Goal: Information Seeking & Learning: Learn about a topic

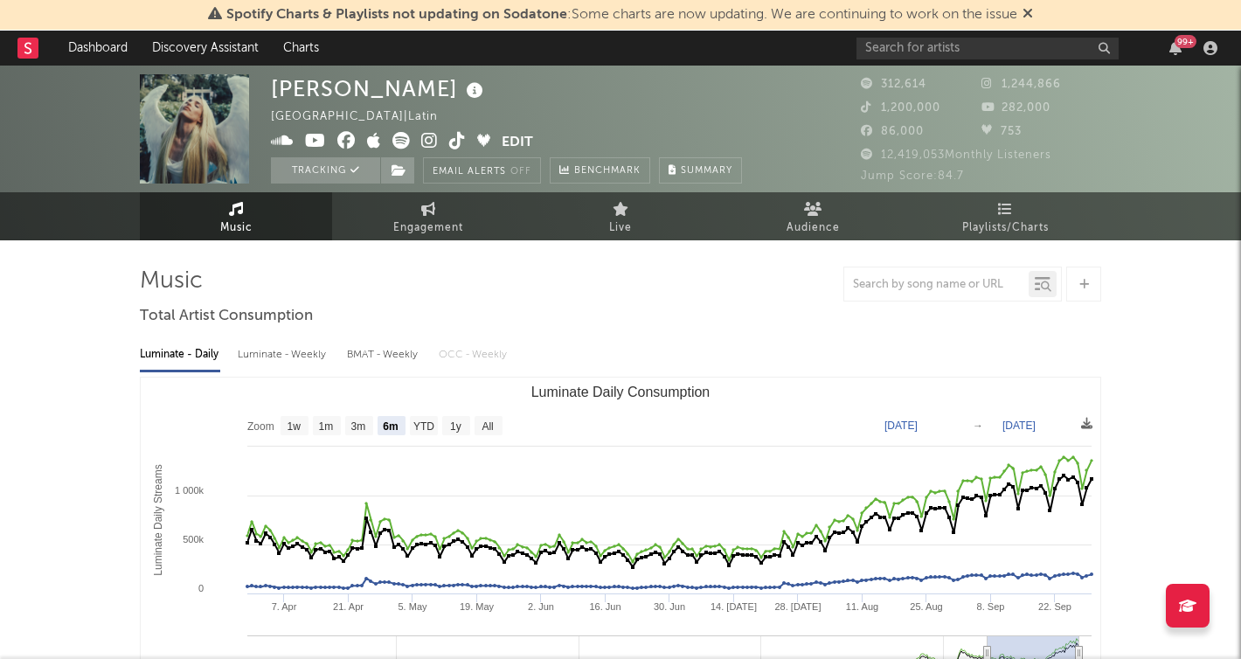
select select "6m"
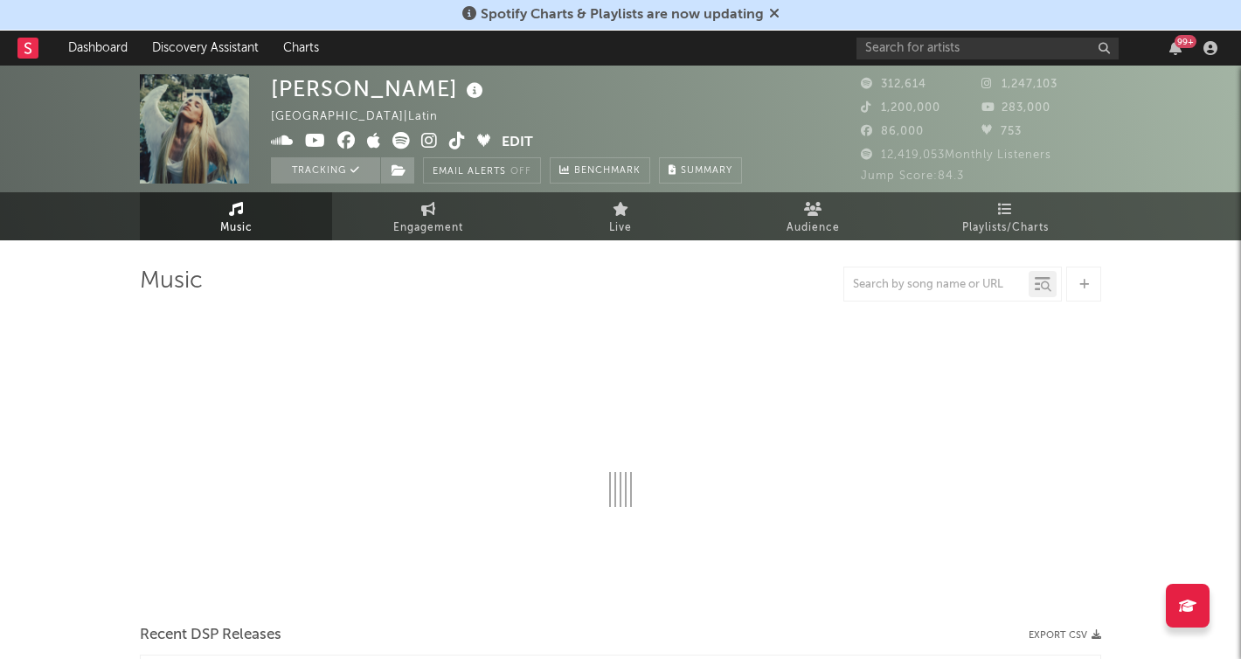
select select "6m"
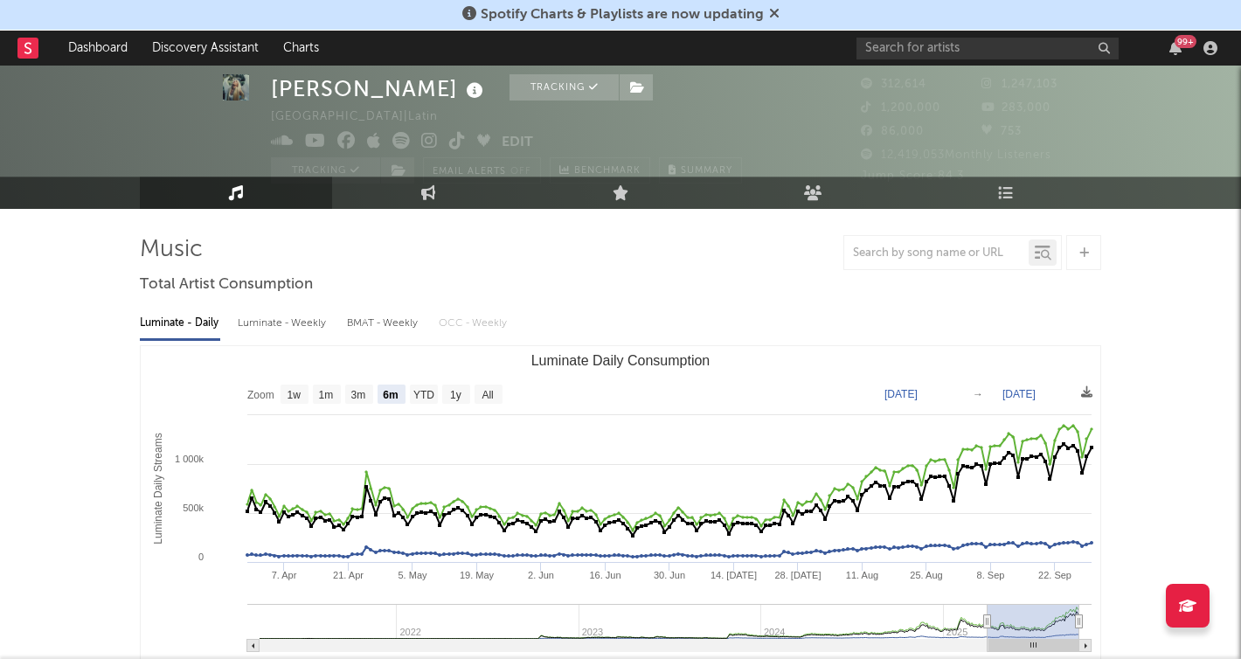
scroll to position [71, 0]
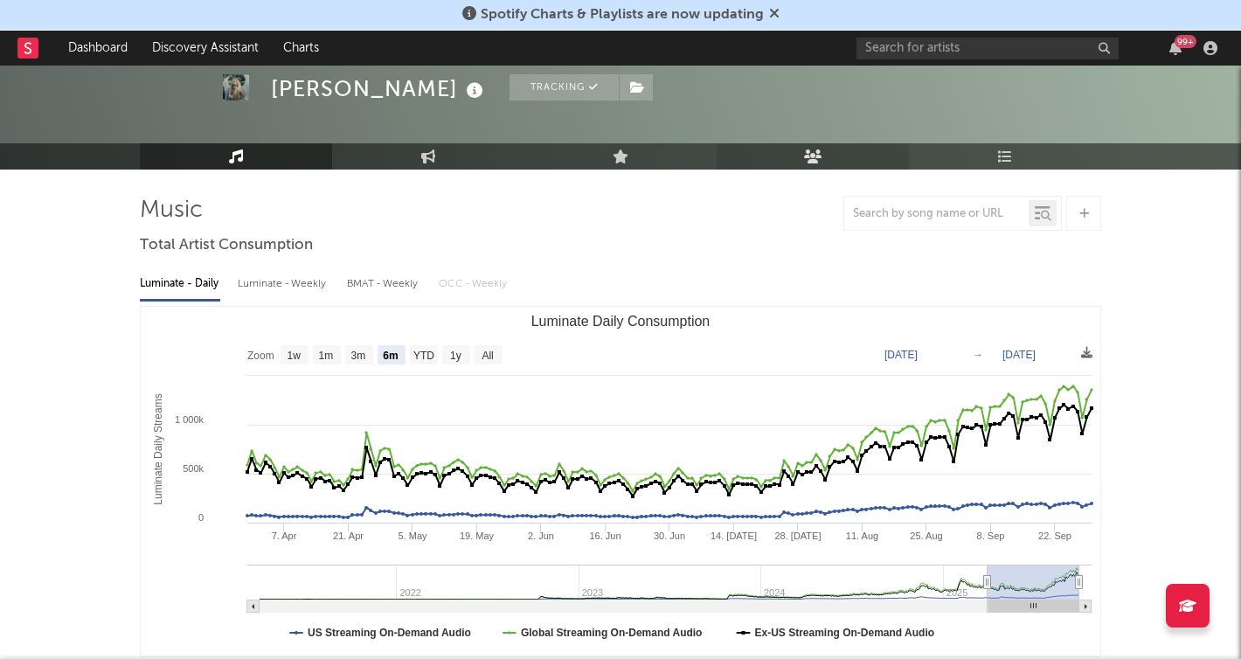
click at [836, 155] on link "Audience" at bounding box center [813, 156] width 192 height 26
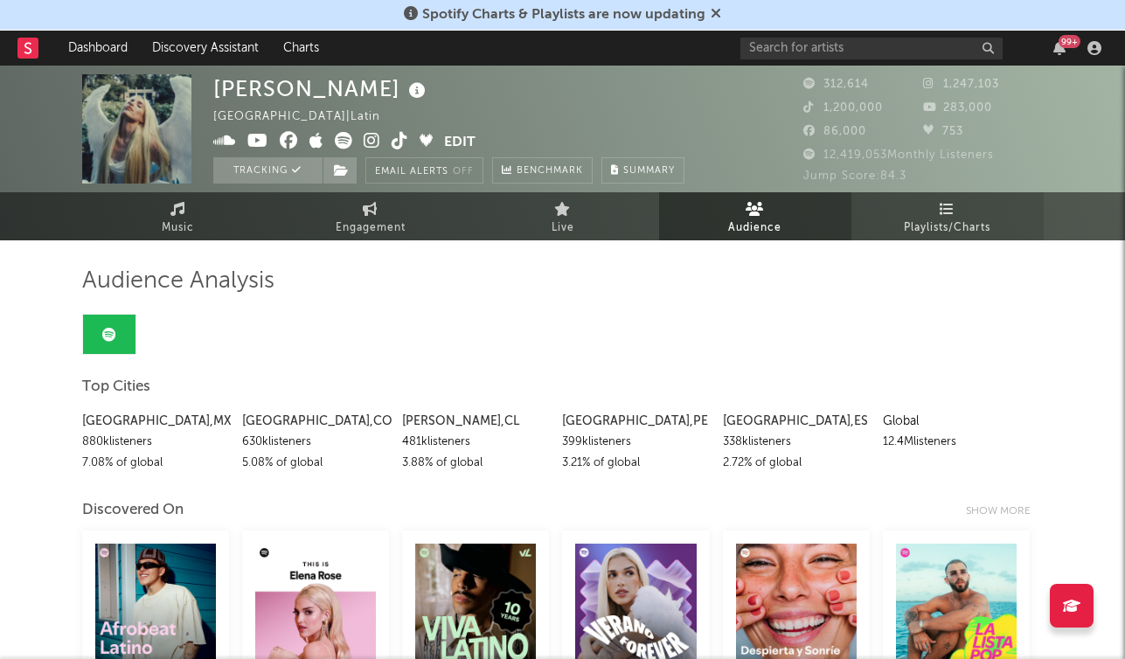
click at [968, 220] on span "Playlists/Charts" at bounding box center [947, 228] width 87 height 21
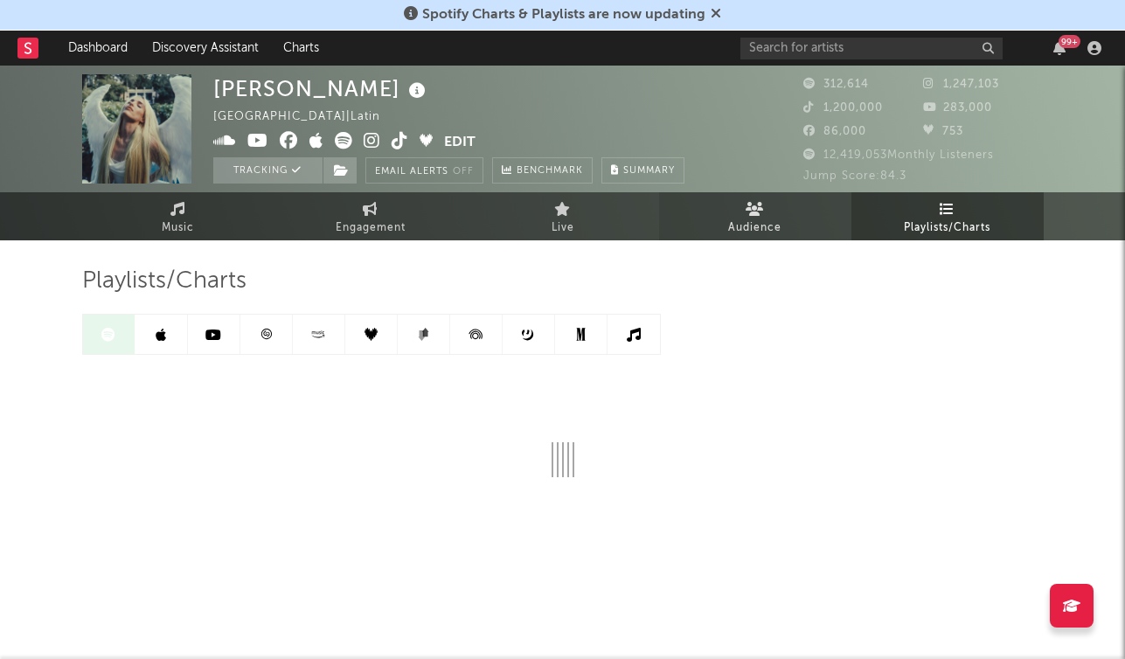
click at [761, 225] on span "Audience" at bounding box center [754, 228] width 53 height 21
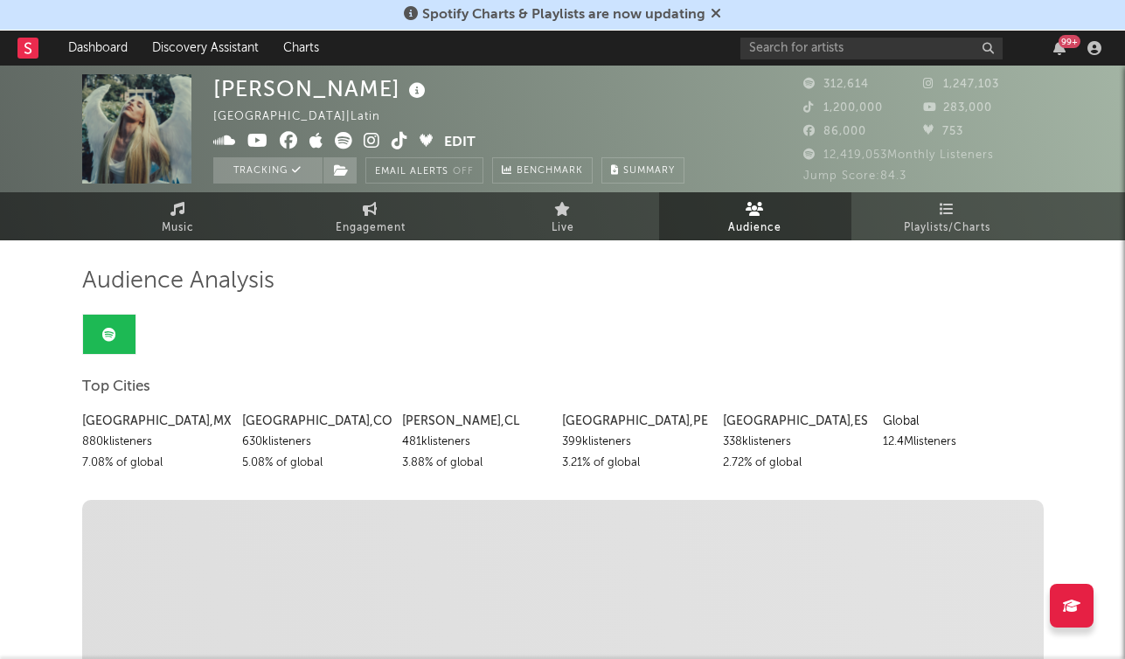
click at [120, 427] on div "[GEOGRAPHIC_DATA] , [GEOGRAPHIC_DATA]" at bounding box center [155, 421] width 147 height 21
click at [295, 412] on div "[GEOGRAPHIC_DATA] , [GEOGRAPHIC_DATA]" at bounding box center [315, 421] width 147 height 21
drag, startPoint x: 453, startPoint y: 416, endPoint x: 473, endPoint y: 417, distance: 20.1
click at [454, 417] on div "[PERSON_NAME]" at bounding box center [475, 421] width 147 height 21
drag, startPoint x: 739, startPoint y: 427, endPoint x: 832, endPoint y: 429, distance: 93.5
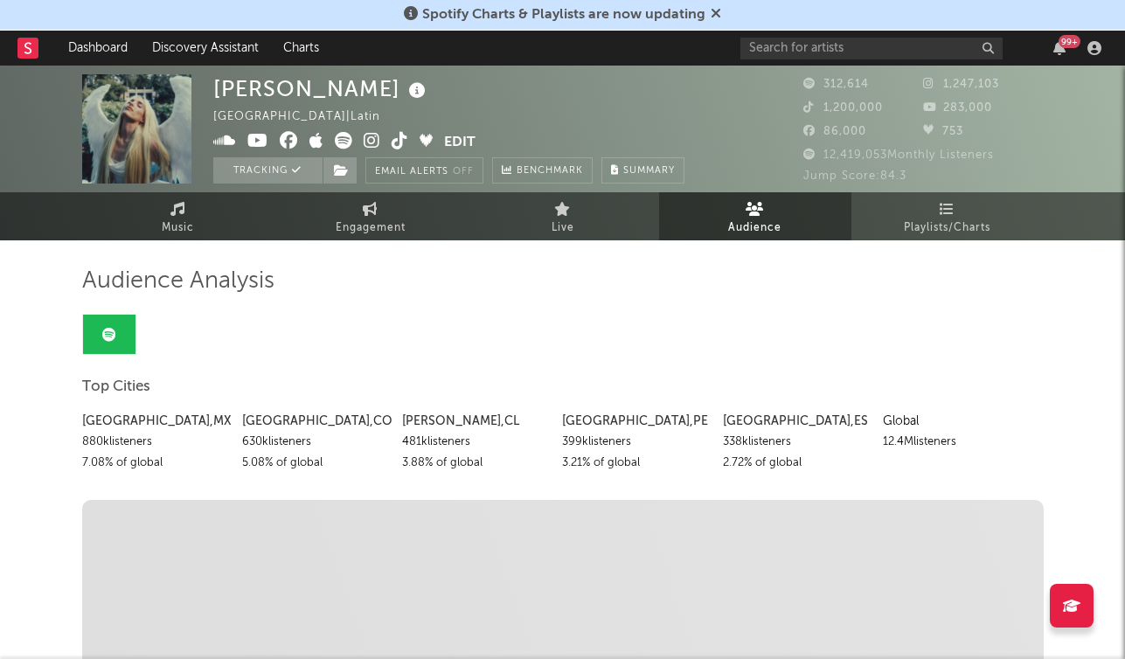
click at [739, 427] on div "[GEOGRAPHIC_DATA] , [GEOGRAPHIC_DATA]" at bounding box center [796, 421] width 147 height 21
click at [888, 431] on div "Global" at bounding box center [956, 421] width 147 height 21
click at [584, 224] on link "Live" at bounding box center [563, 216] width 192 height 48
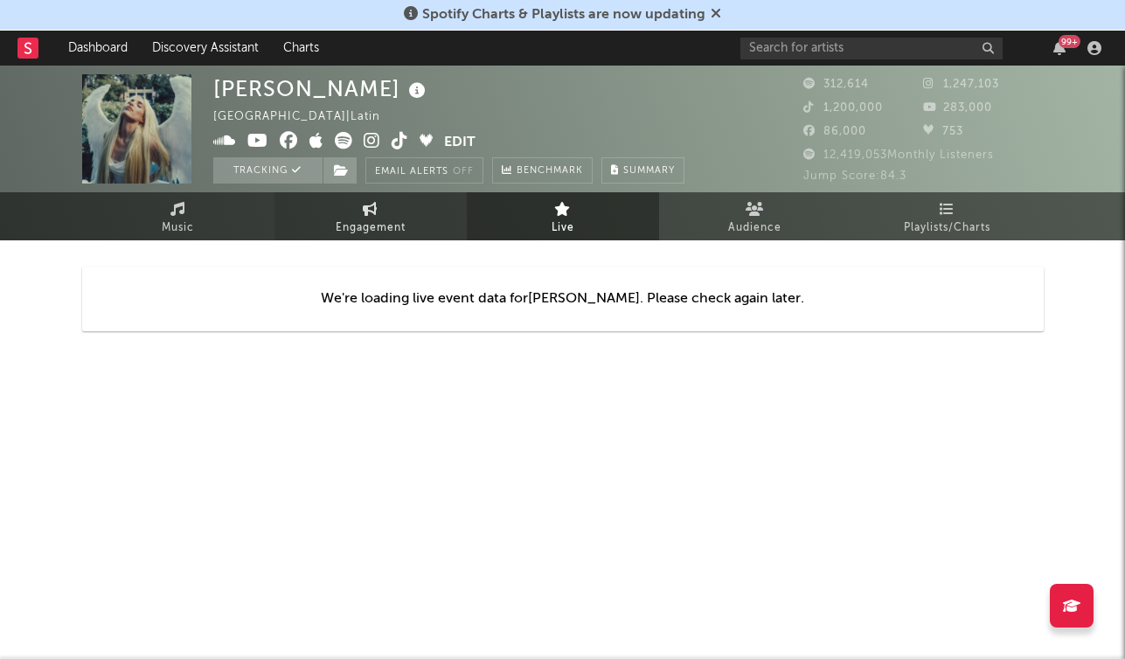
drag, startPoint x: 375, startPoint y: 223, endPoint x: 350, endPoint y: 223, distance: 24.5
click at [375, 223] on span "Engagement" at bounding box center [371, 228] width 70 height 21
select select "1w"
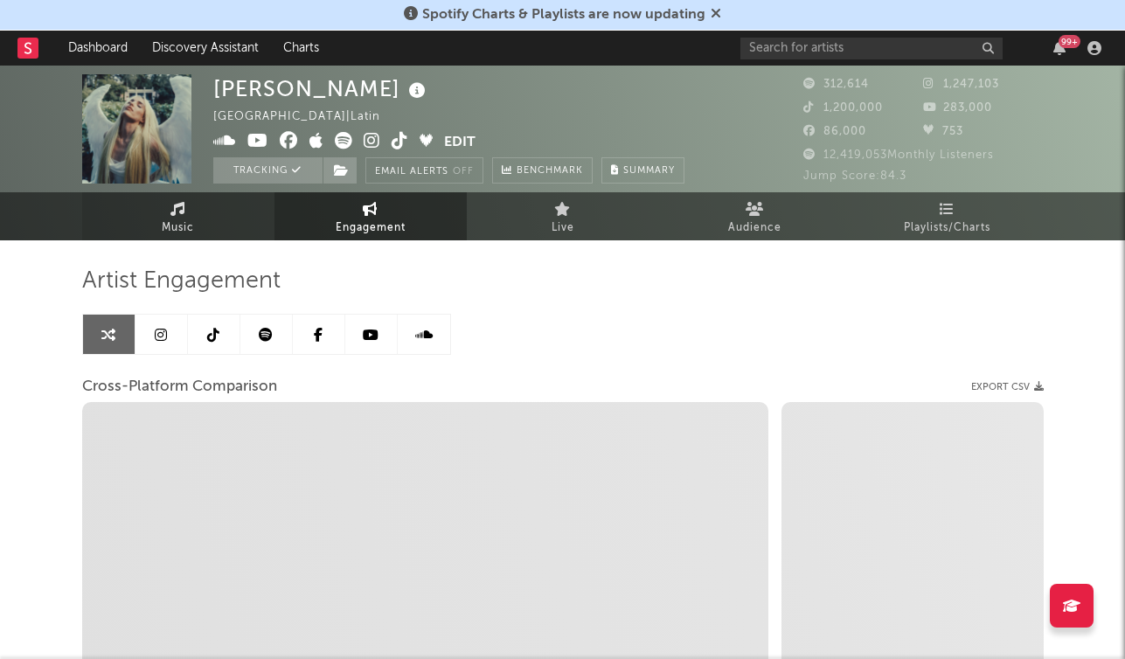
click at [206, 216] on link "Music" at bounding box center [178, 216] width 192 height 48
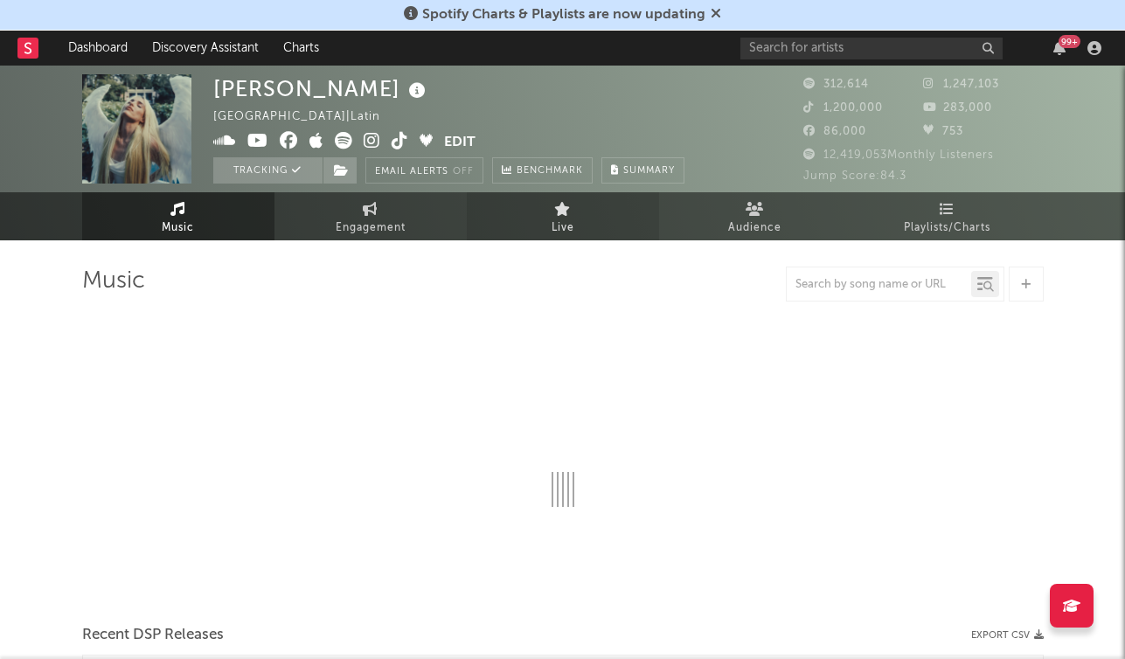
select select "6m"
